Goal: Information Seeking & Learning: Learn about a topic

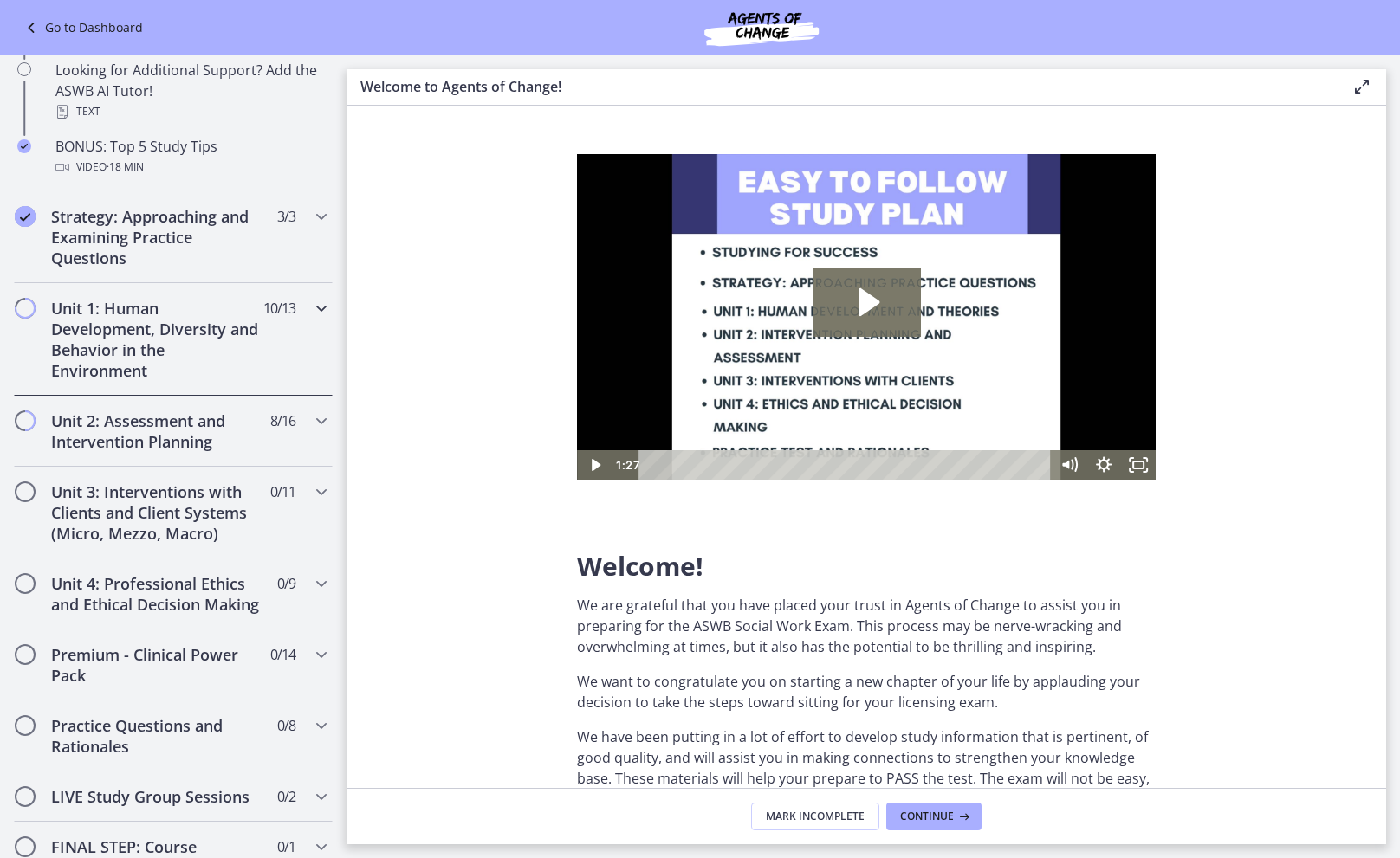
scroll to position [874, 0]
click at [148, 323] on h2 "Unit 1: Human Development, Diversity and Behavior in the Environment" at bounding box center [156, 337] width 211 height 83
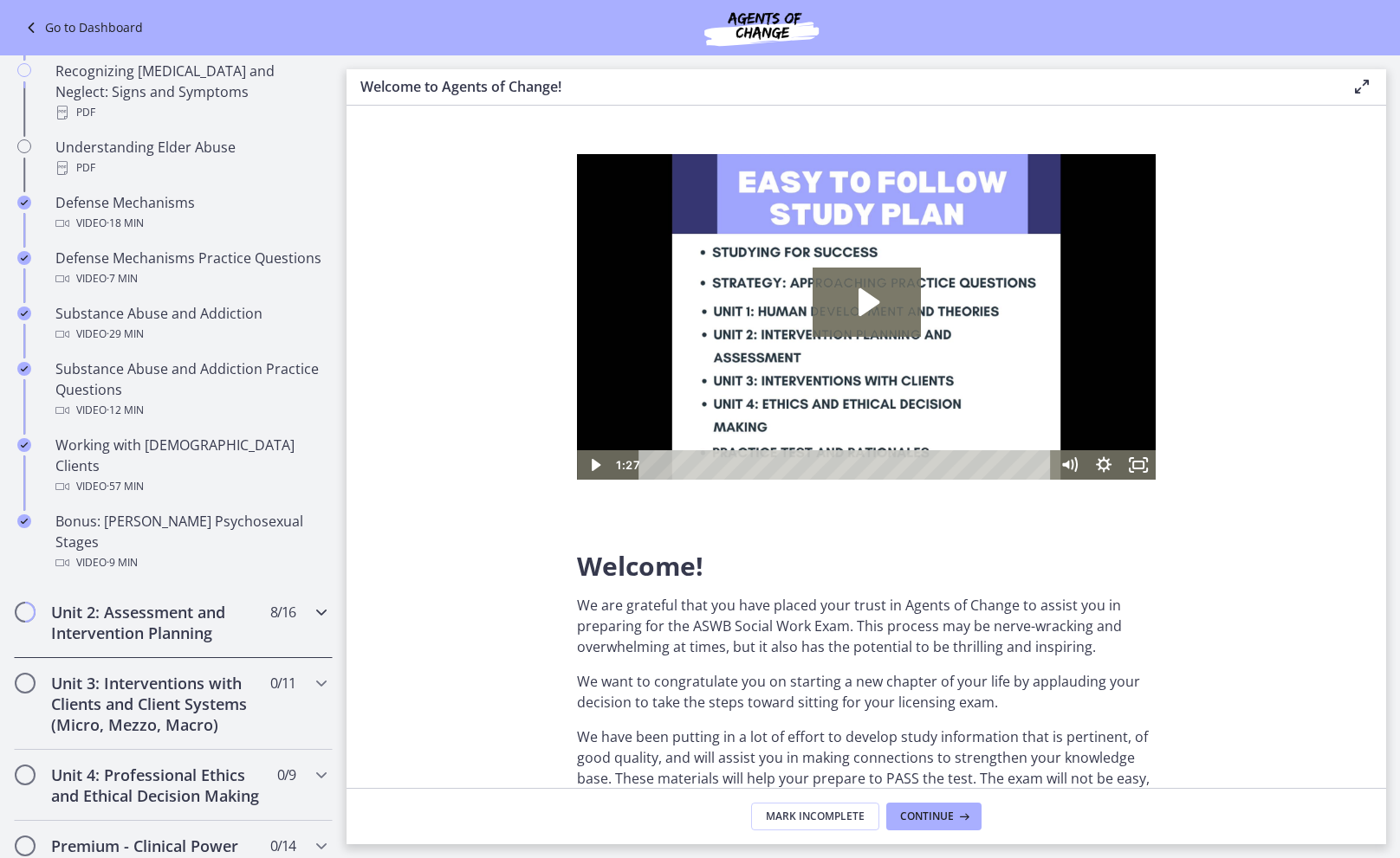
click at [148, 602] on h2 "Unit 2: Assessment and Intervention Planning" at bounding box center [156, 622] width 211 height 42
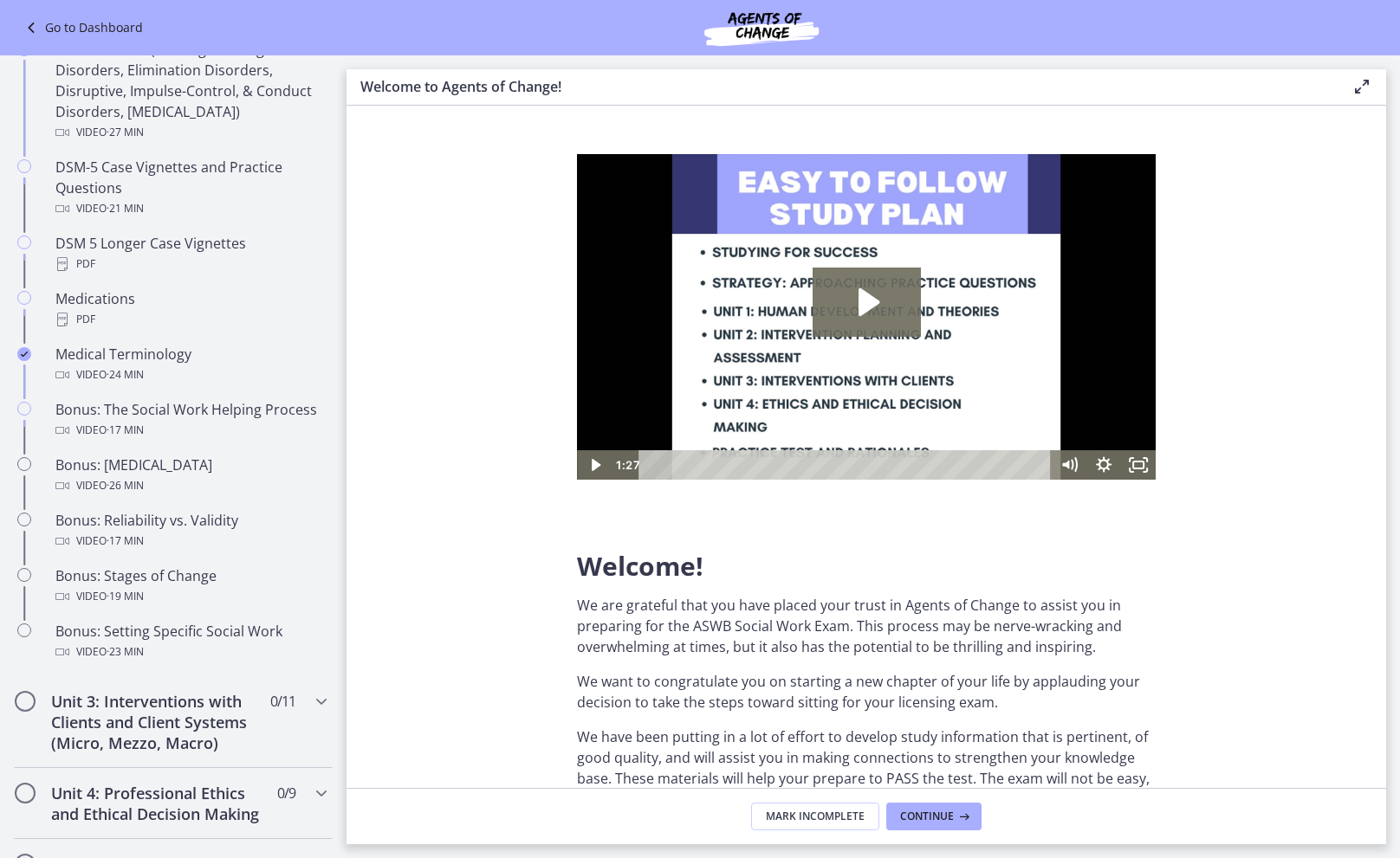
scroll to position [1090, 0]
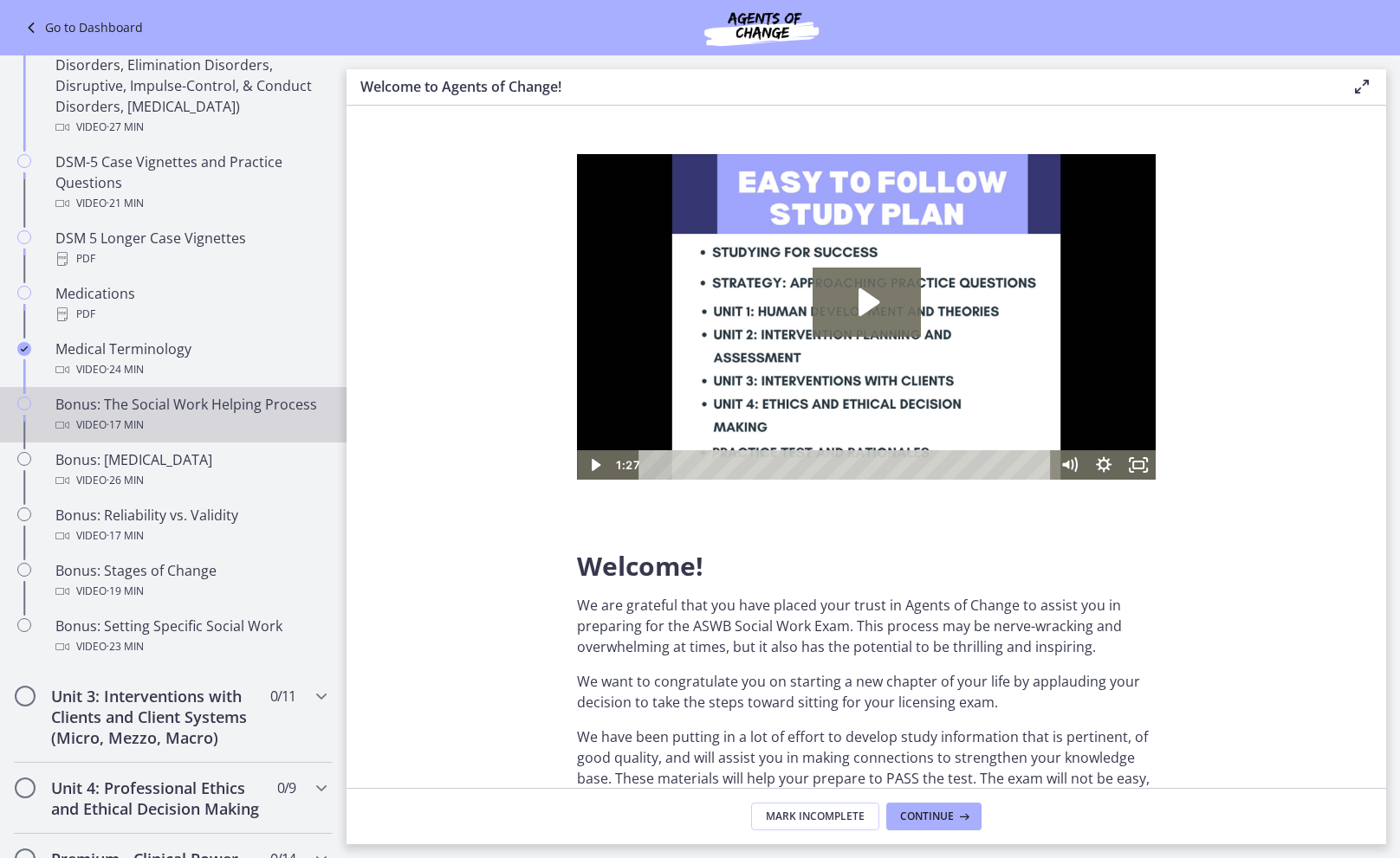
click at [148, 410] on div "Bonus: The Social Work Helping Process Video · 17 min" at bounding box center [190, 414] width 270 height 42
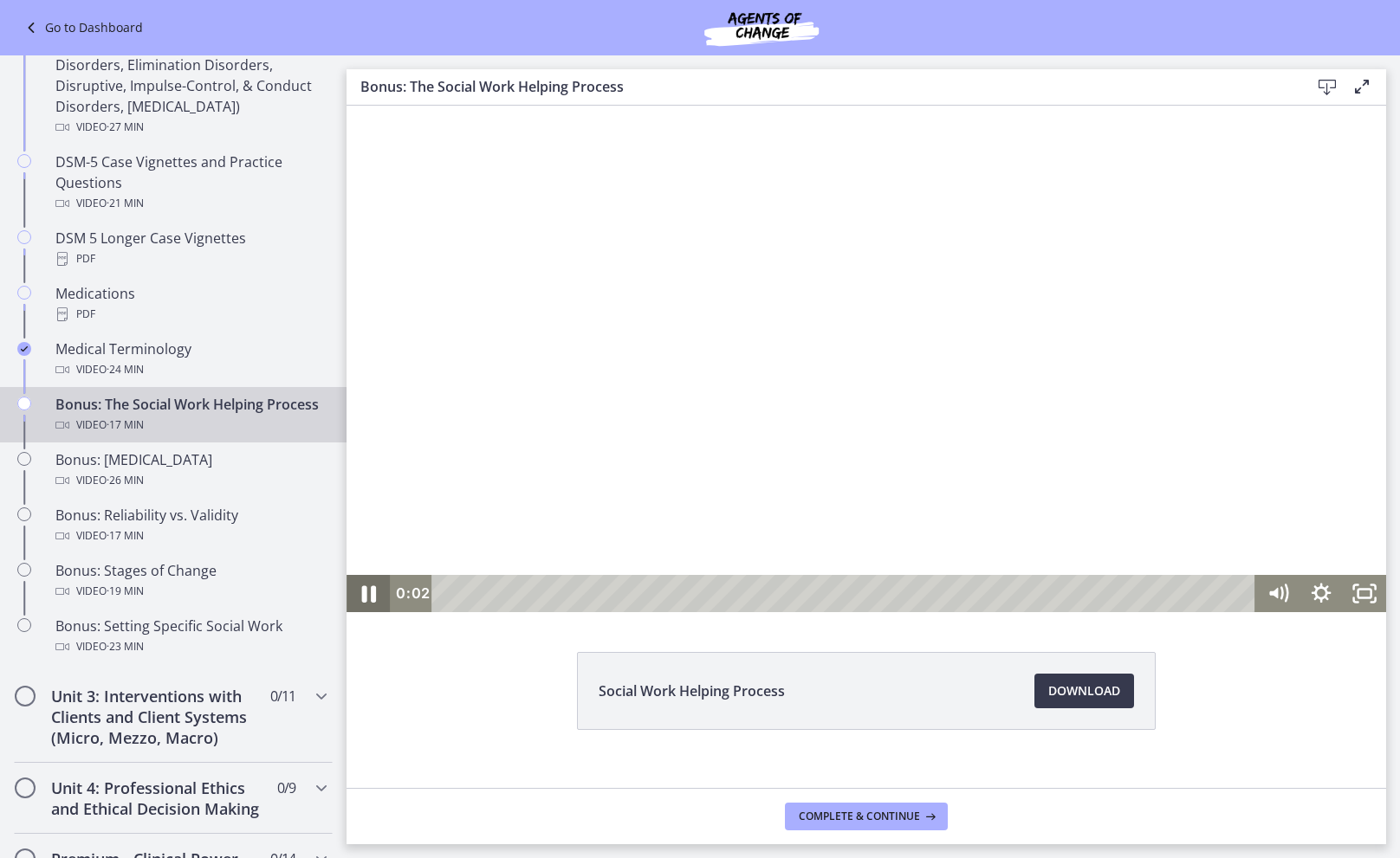
click at [372, 601] on icon "Pause" at bounding box center [368, 593] width 52 height 45
